Goal: Book appointment/travel/reservation

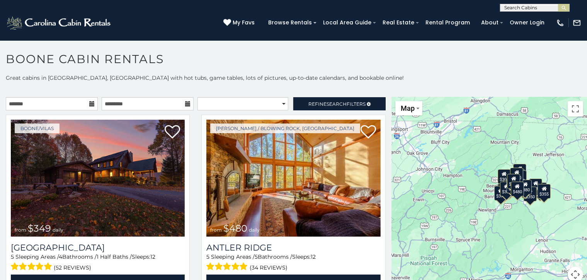
click at [492, 180] on div "$349 $480 $525 $315 $355 $635 $675 $930 $400 $451 $330 $400 $485 $460 $395 $695…" at bounding box center [490, 194] width 196 height 194
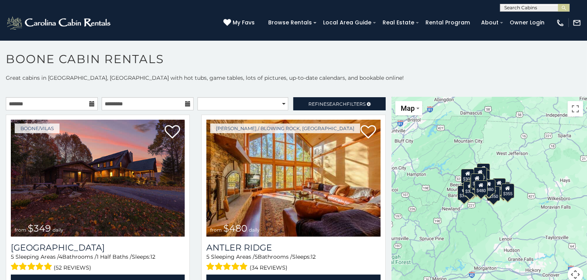
drag, startPoint x: 468, startPoint y: 181, endPoint x: 431, endPoint y: 179, distance: 37.1
click at [431, 179] on div "$349 $480 $525 $315 $355 $635 $675 $930 $400 $451 $330 $400 $485 $460 $395 $695…" at bounding box center [490, 194] width 196 height 194
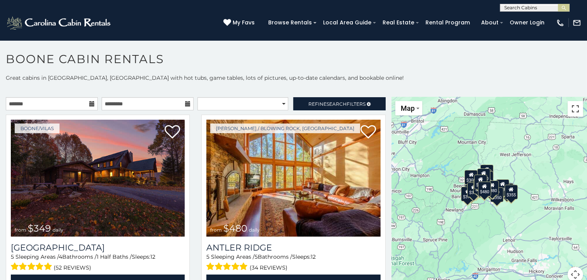
click at [572, 108] on button "Toggle fullscreen view" at bounding box center [575, 108] width 15 height 15
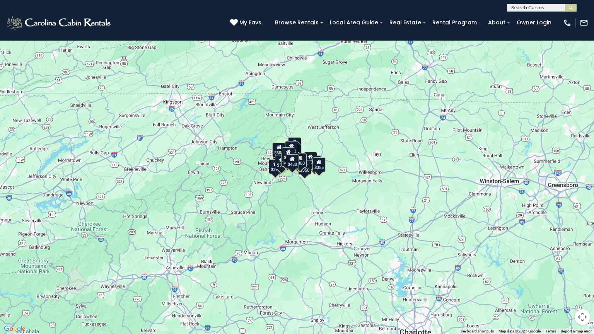
click at [249, 207] on div "$349 $480 $525 $315 $355 $635 $675 $930 $400 $451 $330 $400 $485 $460 $395 $695…" at bounding box center [297, 167] width 594 height 334
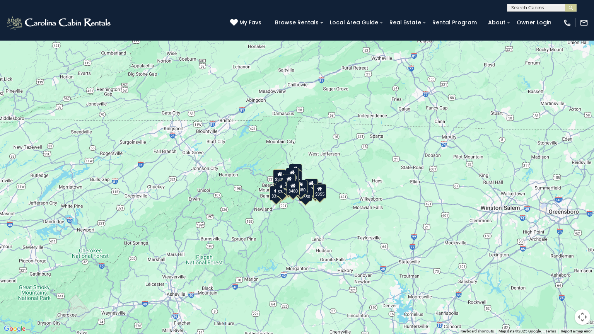
drag, startPoint x: 296, startPoint y: 181, endPoint x: 297, endPoint y: 213, distance: 32.1
click at [297, 213] on div "$349 $480 $525 $315 $355 $635 $675 $930 $400 $451 $330 $400 $485 $460 $395 $695…" at bounding box center [297, 167] width 594 height 334
click at [320, 156] on div "$349 $480 $525 $315 $355 $635 $675 $930 $400 $451 $330 $400 $485 $460 $395 $695…" at bounding box center [297, 167] width 594 height 334
click at [583, 12] on button "Toggle fullscreen view" at bounding box center [581, 11] width 15 height 15
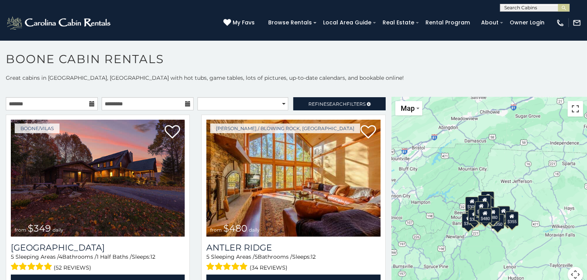
click at [574, 107] on button "Toggle fullscreen view" at bounding box center [575, 108] width 15 height 15
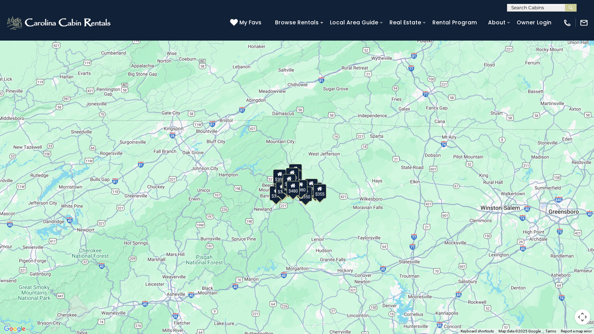
click at [303, 190] on div "$380" at bounding box center [300, 187] width 13 height 15
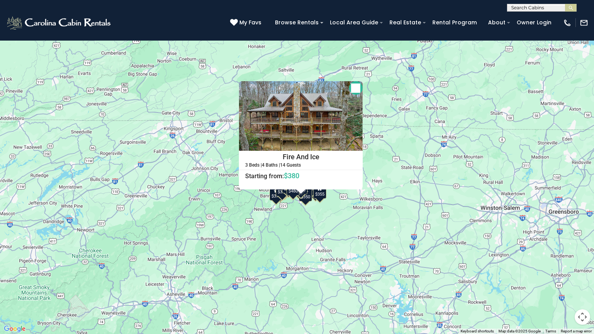
click at [309, 209] on div "$349 $480 $525 $315 $355 $635 $675 $930 $400 $451 $330 $400 $485 $460 $395 $695…" at bounding box center [297, 167] width 594 height 334
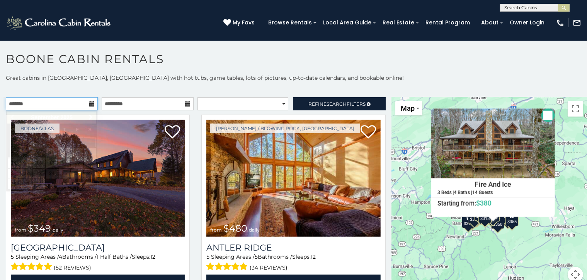
click at [94, 105] on input "text" at bounding box center [52, 103] width 92 height 13
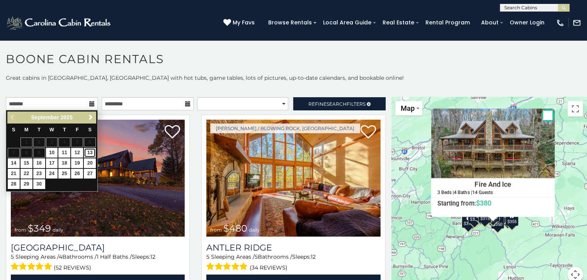
click at [88, 153] on link "13" at bounding box center [90, 153] width 12 height 10
type input "**********"
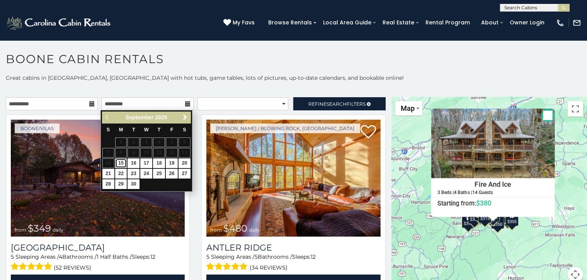
click at [120, 161] on link "15" at bounding box center [121, 163] width 12 height 10
type input "**********"
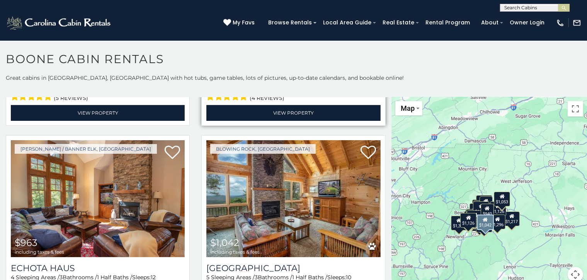
scroll to position [2472, 0]
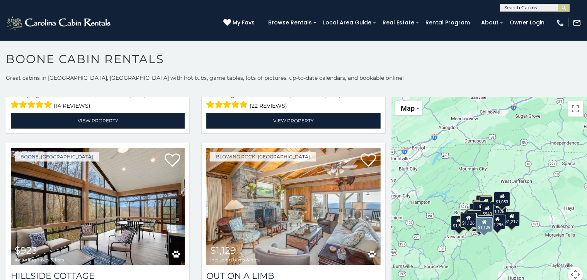
scroll to position [2644, 0]
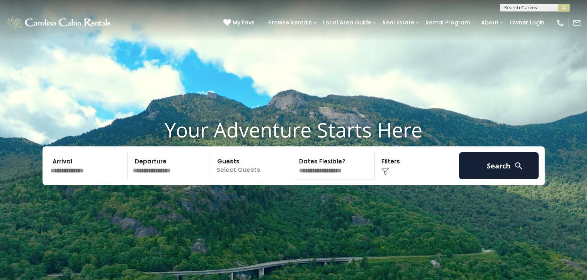
click at [59, 179] on input "text" at bounding box center [88, 165] width 80 height 27
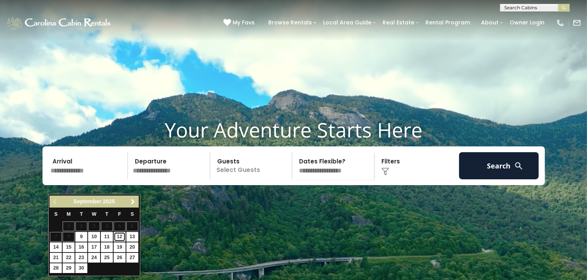
click at [119, 236] on link "12" at bounding box center [120, 237] width 12 height 10
type input "*******"
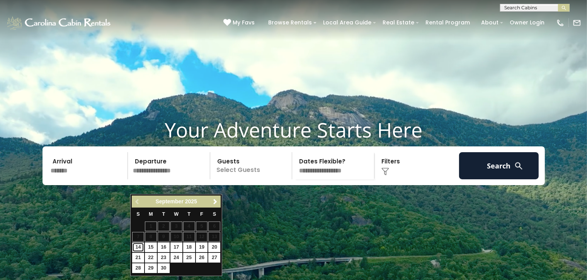
click at [139, 247] on link "14" at bounding box center [138, 247] width 12 height 10
type input "*******"
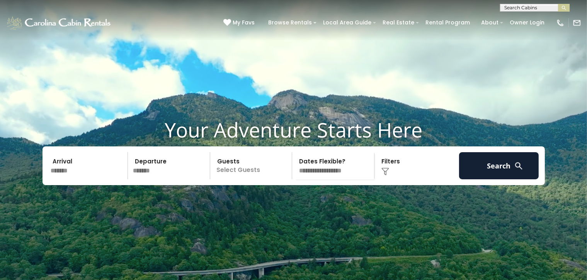
click at [252, 179] on p "Select Guests" at bounding box center [253, 165] width 80 height 27
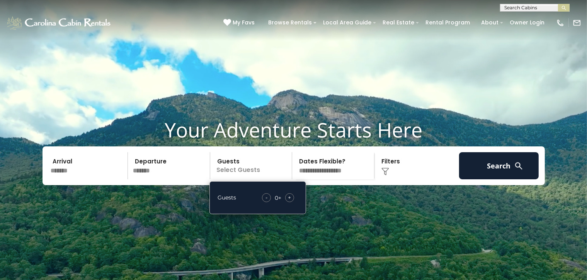
click at [288, 201] on span "+" at bounding box center [289, 197] width 3 height 8
click at [385, 175] on img at bounding box center [386, 171] width 8 height 8
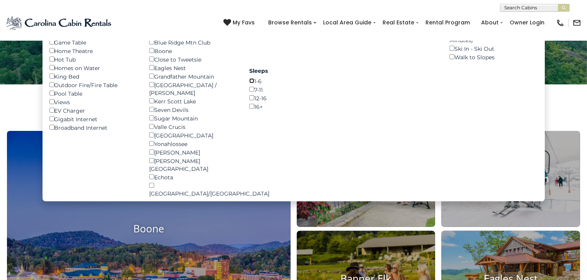
scroll to position [84, 0]
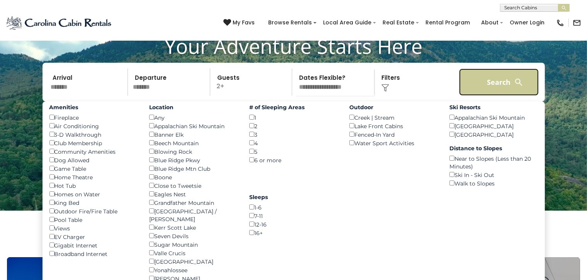
click at [494, 95] on button "Search" at bounding box center [499, 81] width 80 height 27
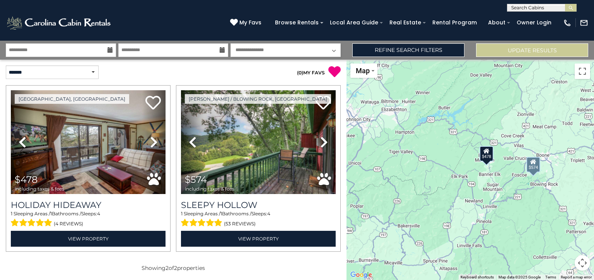
scroll to position [2, 0]
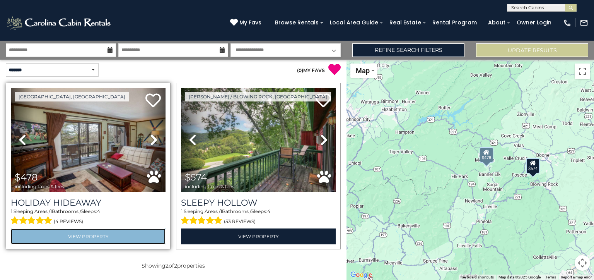
click at [87, 235] on link "View Property" at bounding box center [88, 236] width 155 height 16
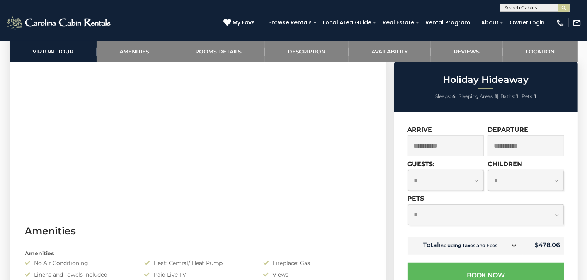
scroll to position [461, 0]
click at [557, 215] on select "**********" at bounding box center [486, 214] width 156 height 20
select select "*"
click at [408, 205] on select "**********" at bounding box center [486, 214] width 156 height 20
